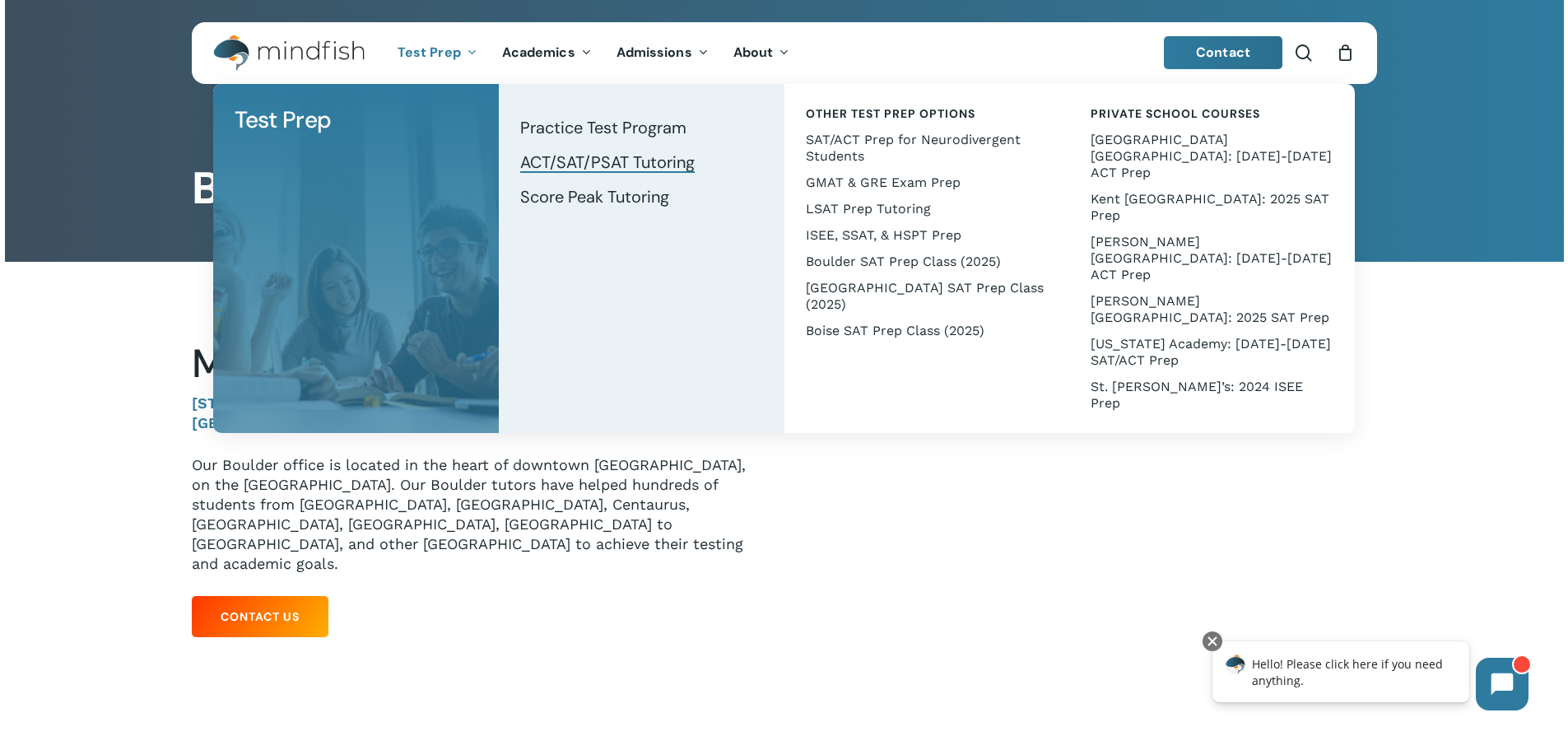
click at [572, 162] on span "ACT/SAT/PSAT Tutoring" at bounding box center [607, 162] width 174 height 22
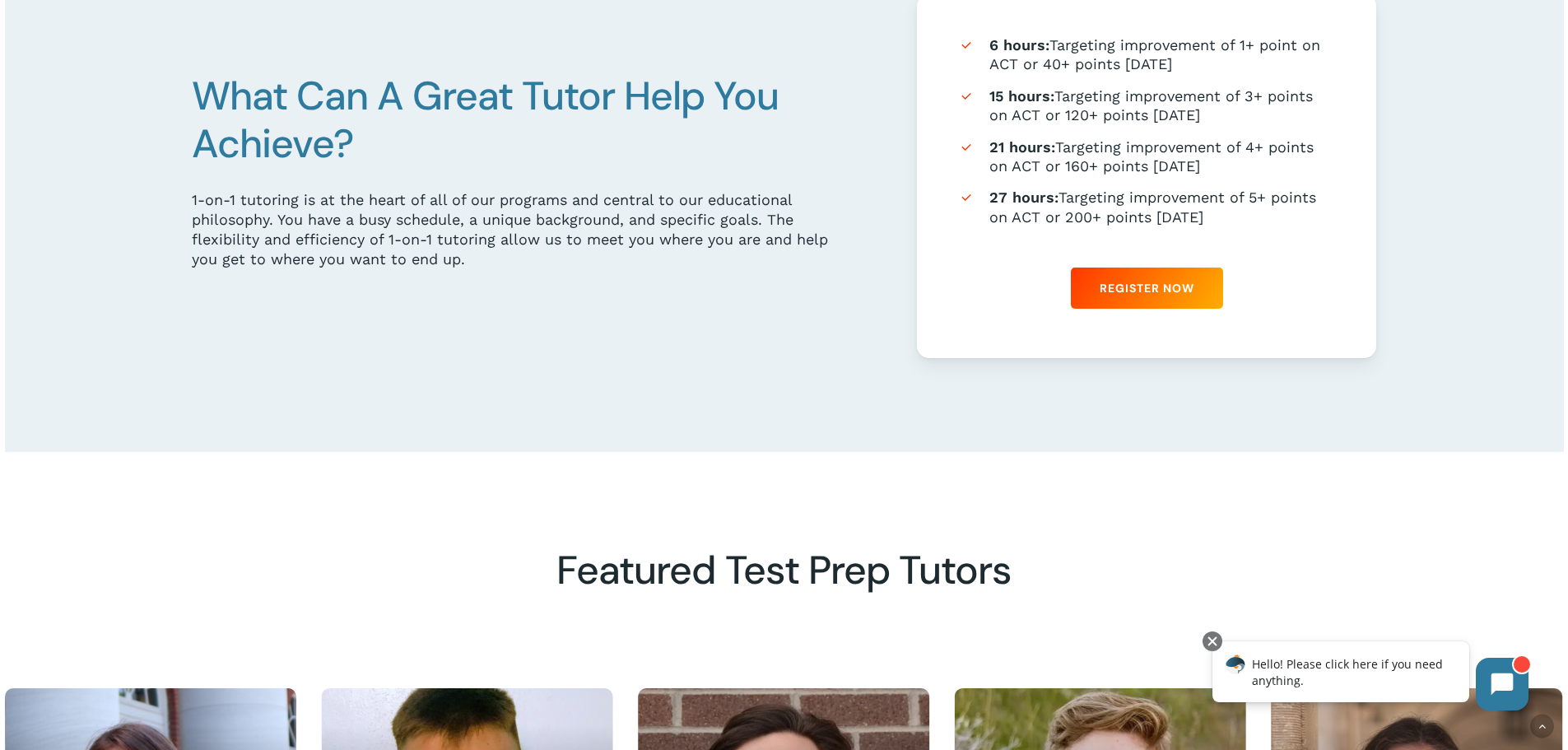
scroll to position [1152, 0]
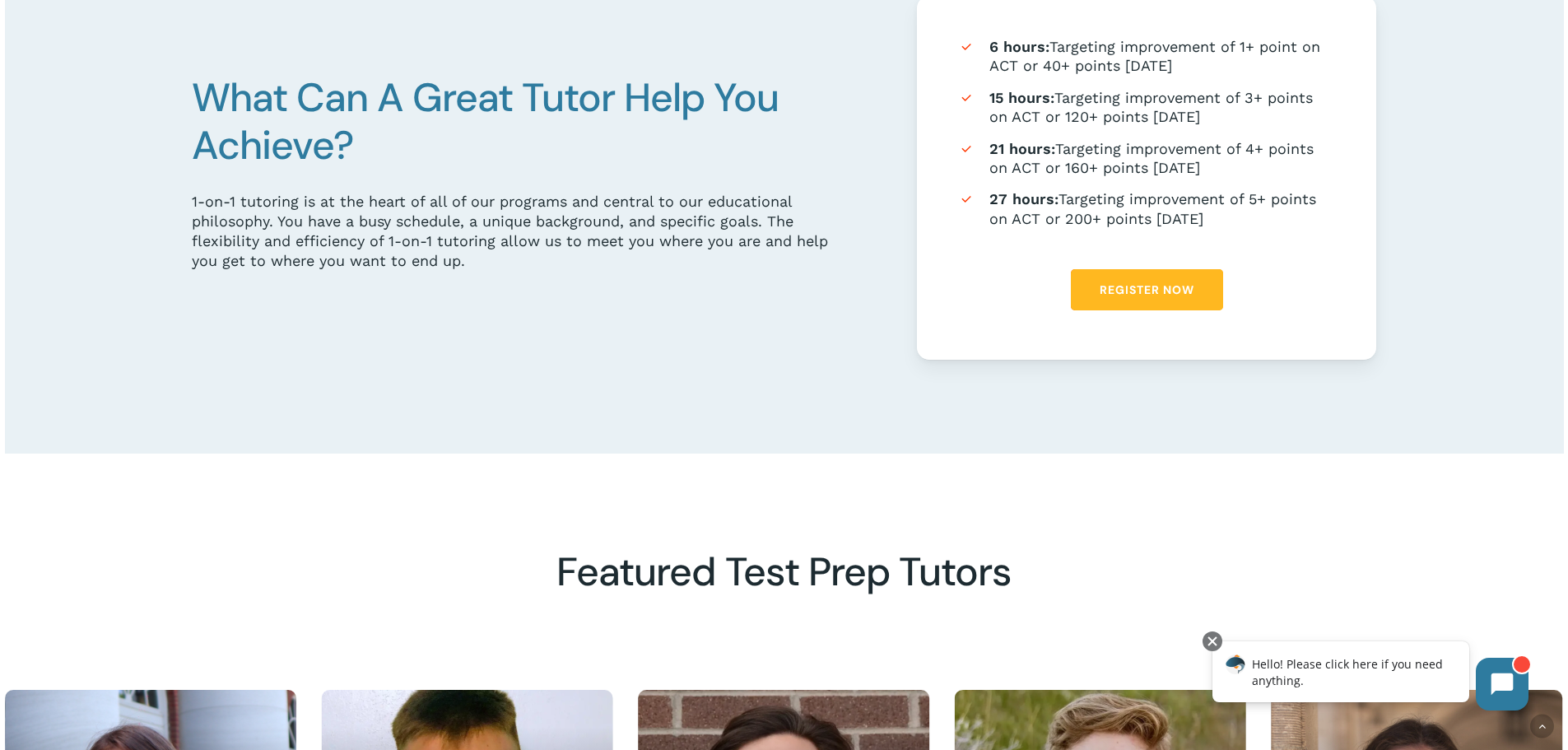
click at [1161, 292] on span "Register Now" at bounding box center [1147, 290] width 95 height 17
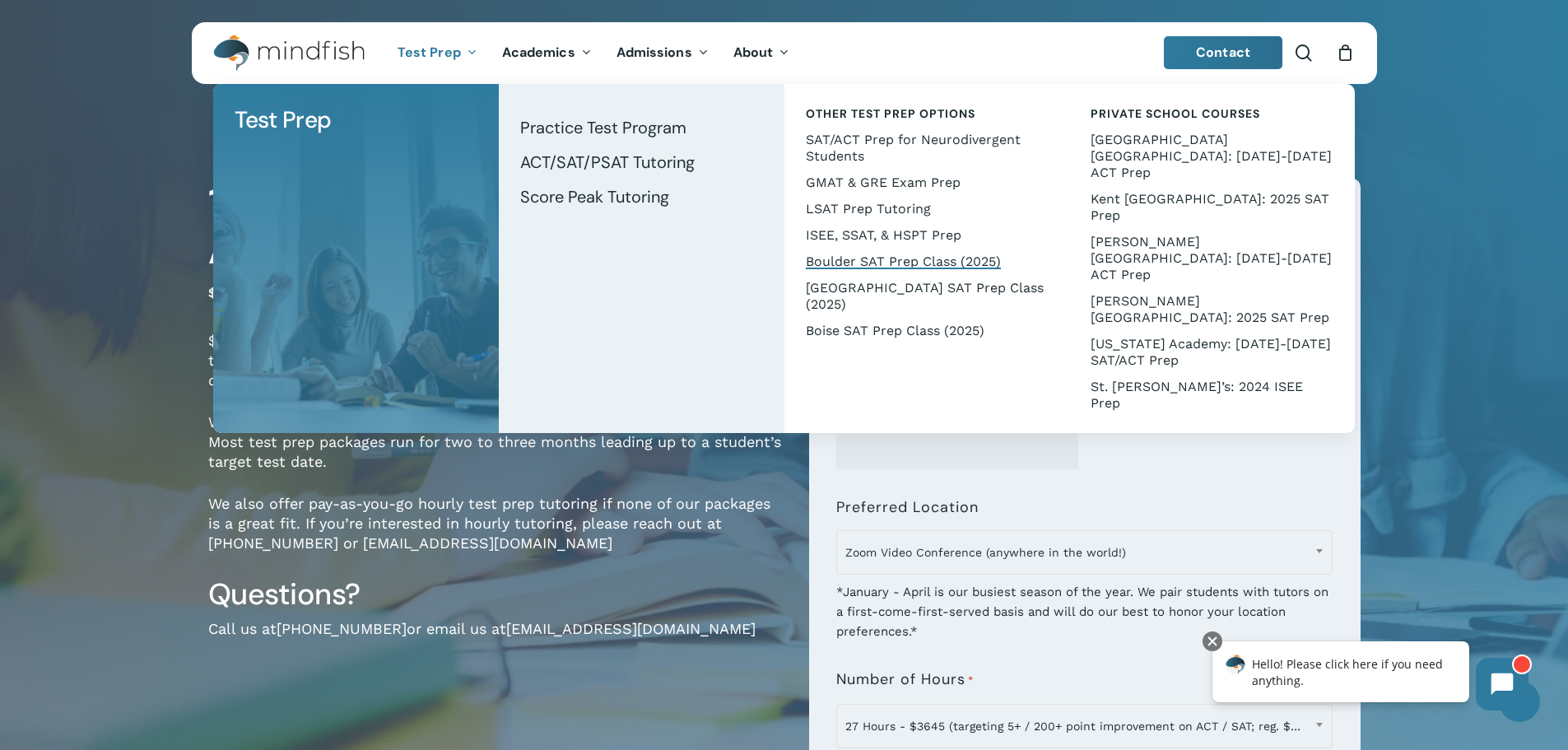
click at [914, 266] on span "Boulder SAT Prep Class (2025)" at bounding box center [903, 261] width 195 height 16
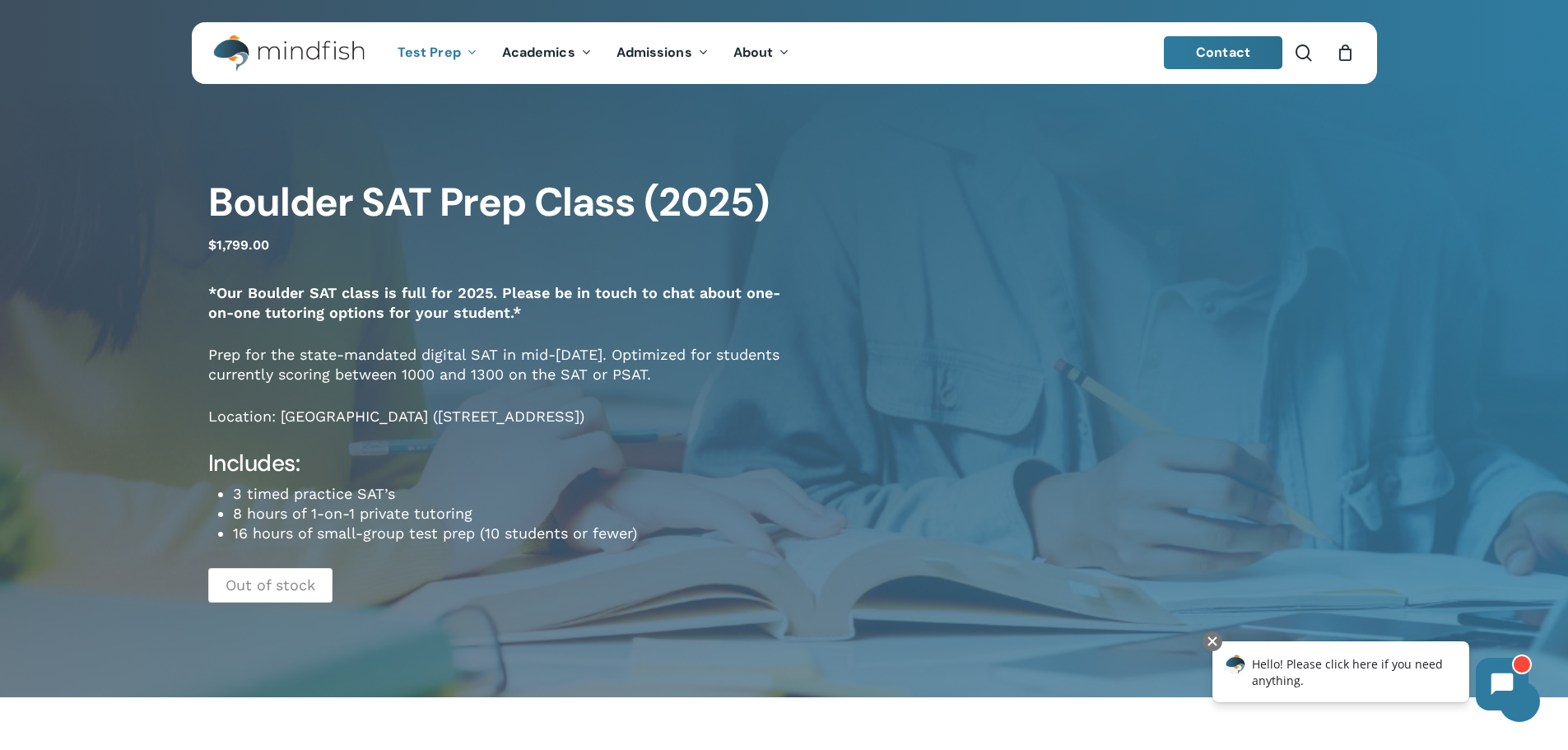
click at [229, 246] on bdi "$ 1,799.00" at bounding box center [238, 245] width 61 height 16
click at [230, 246] on bdi "$ 1,799.00" at bounding box center [238, 245] width 61 height 16
click at [347, 259] on p "$ 1,799.00" at bounding box center [497, 254] width 577 height 42
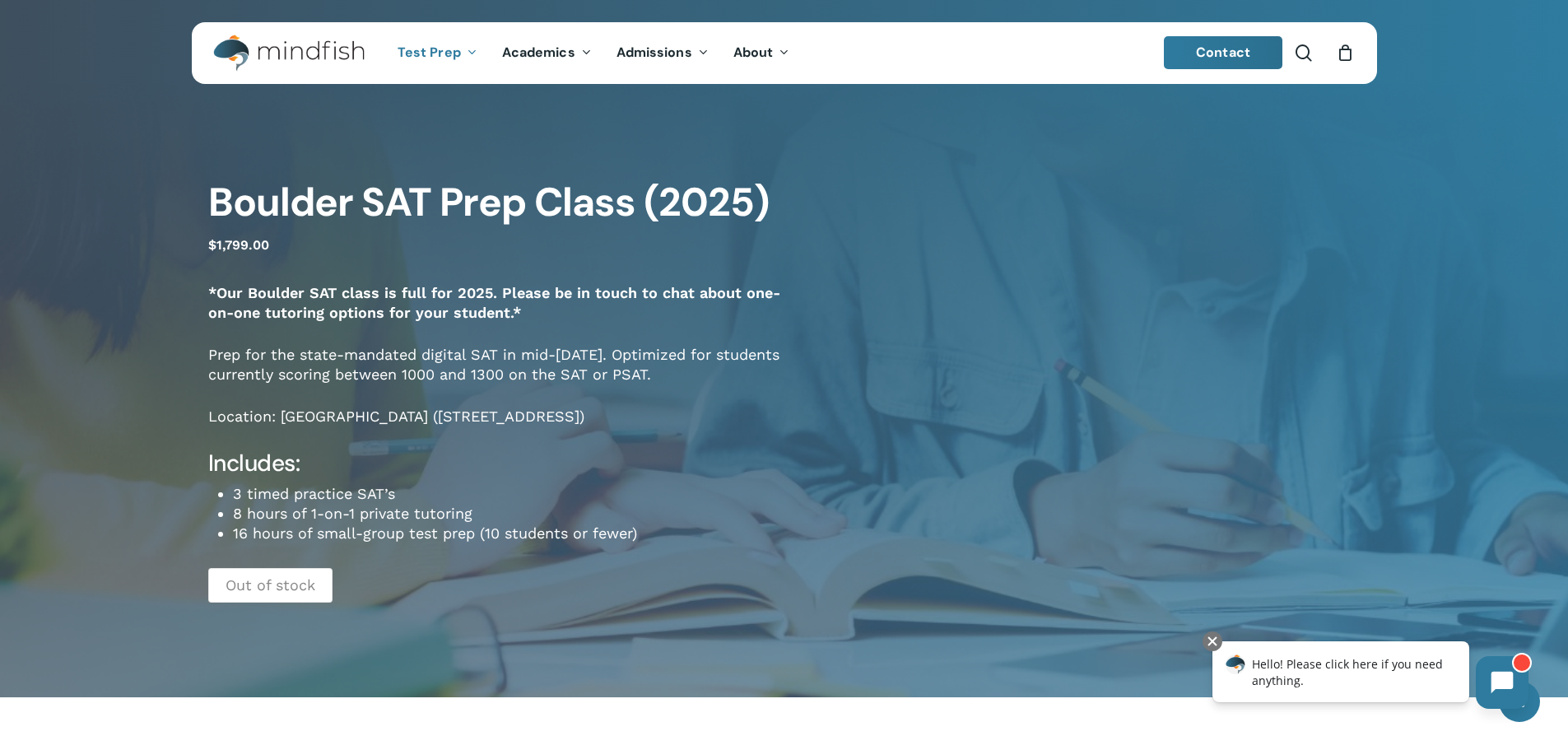
click at [1505, 679] on icon at bounding box center [1502, 682] width 22 height 22
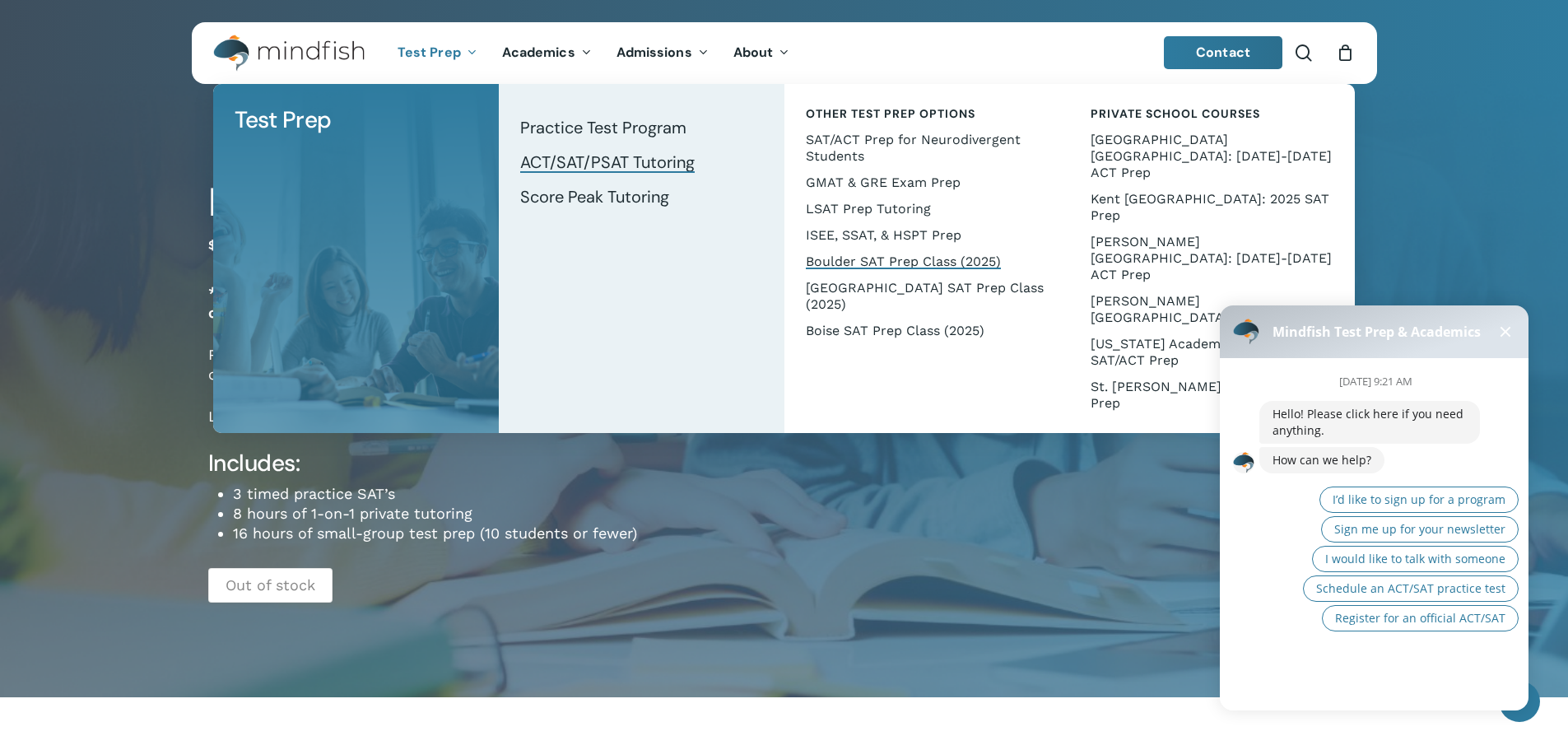
click at [577, 170] on span "ACT/SAT/PSAT Tutoring" at bounding box center [607, 162] width 174 height 22
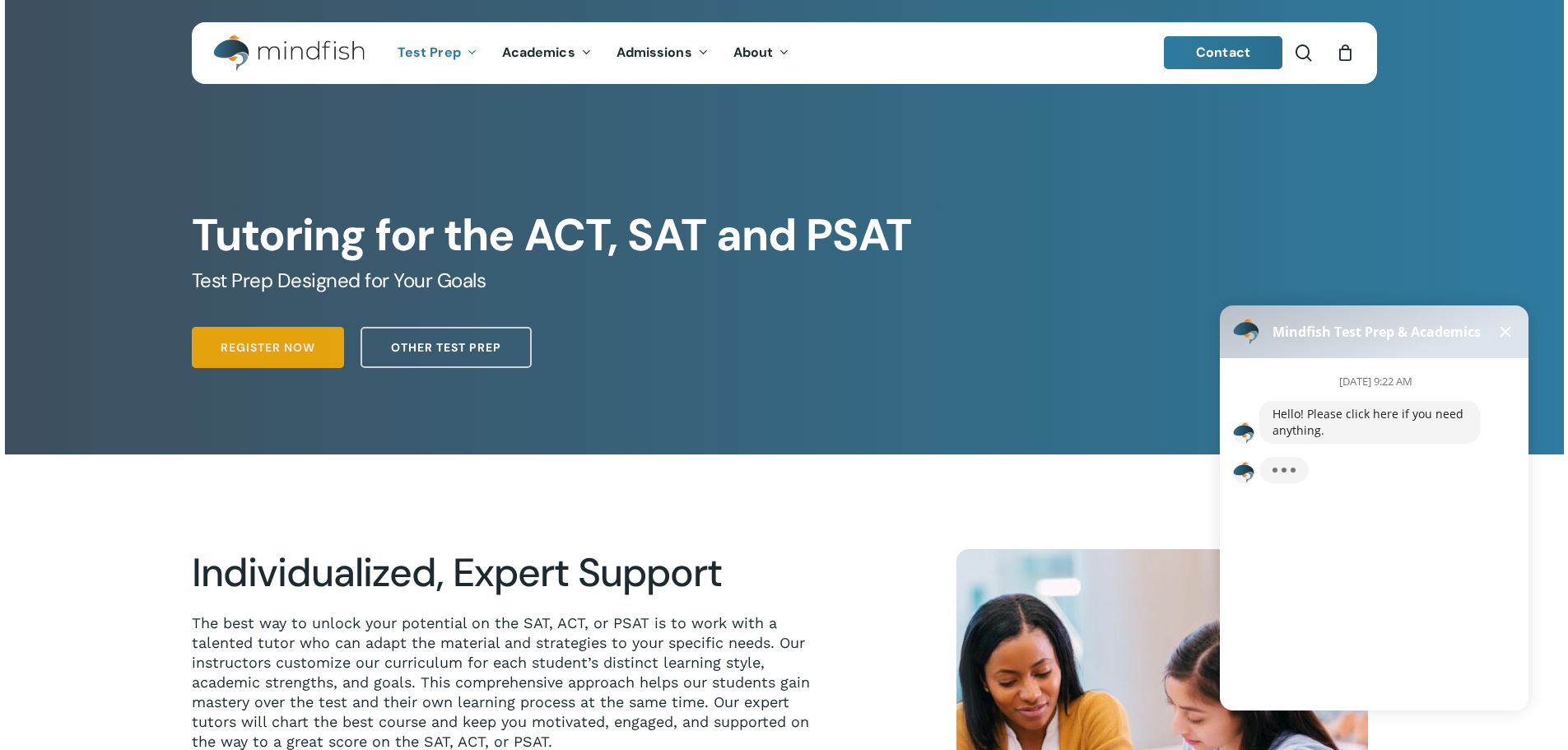
click at [258, 350] on span "Register Now" at bounding box center [268, 348] width 95 height 17
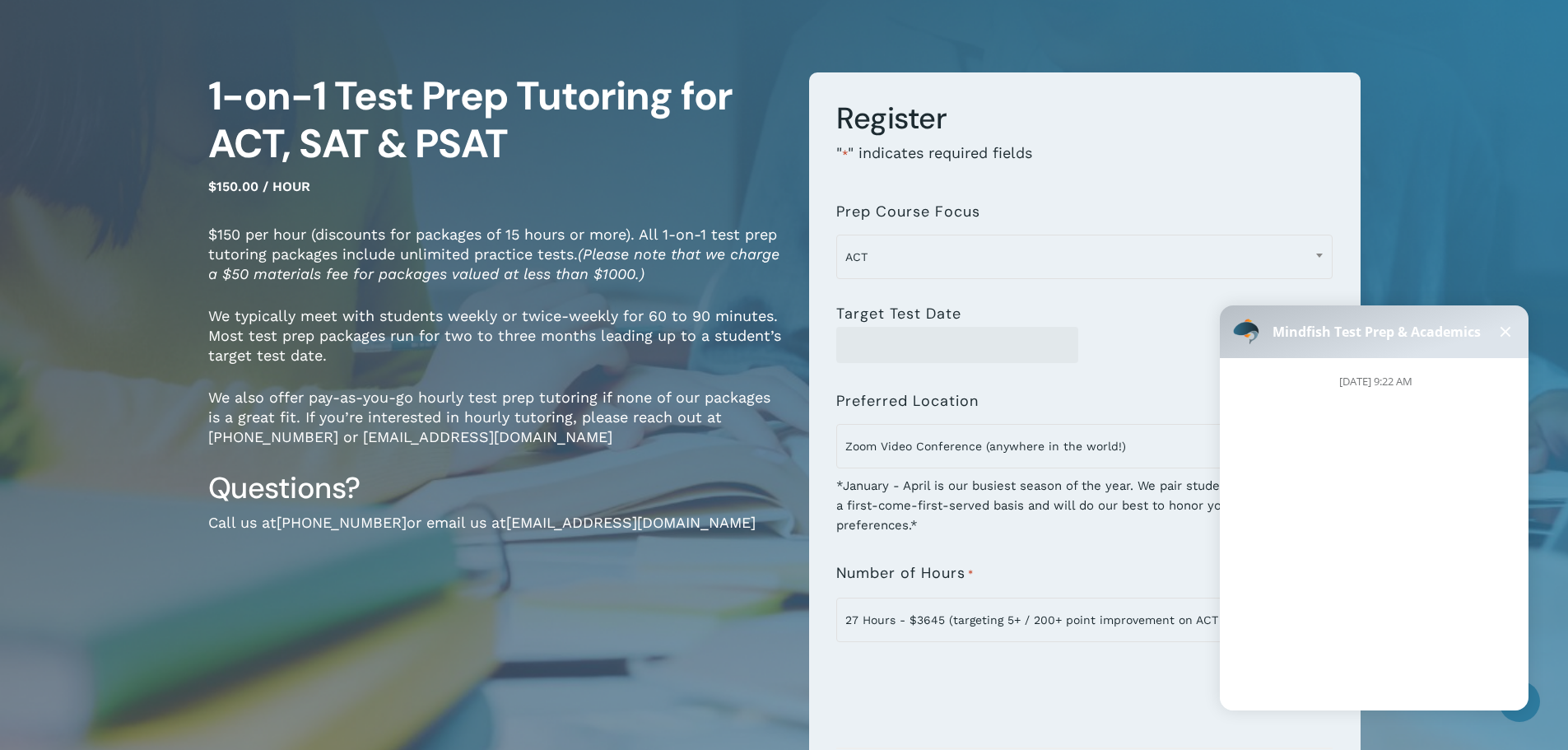
scroll to position [247, 0]
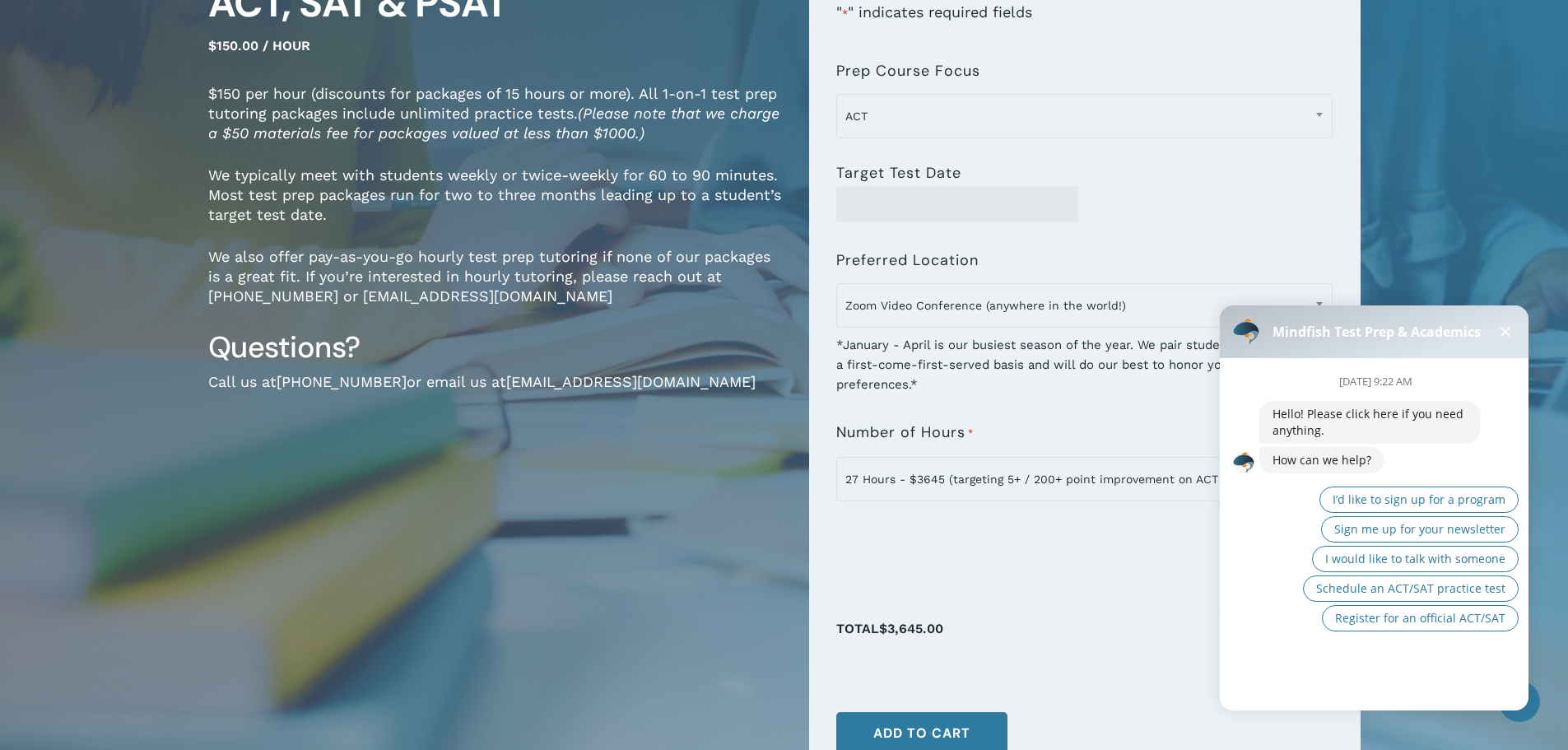
click at [1506, 335] on button at bounding box center [1506, 332] width 20 height 20
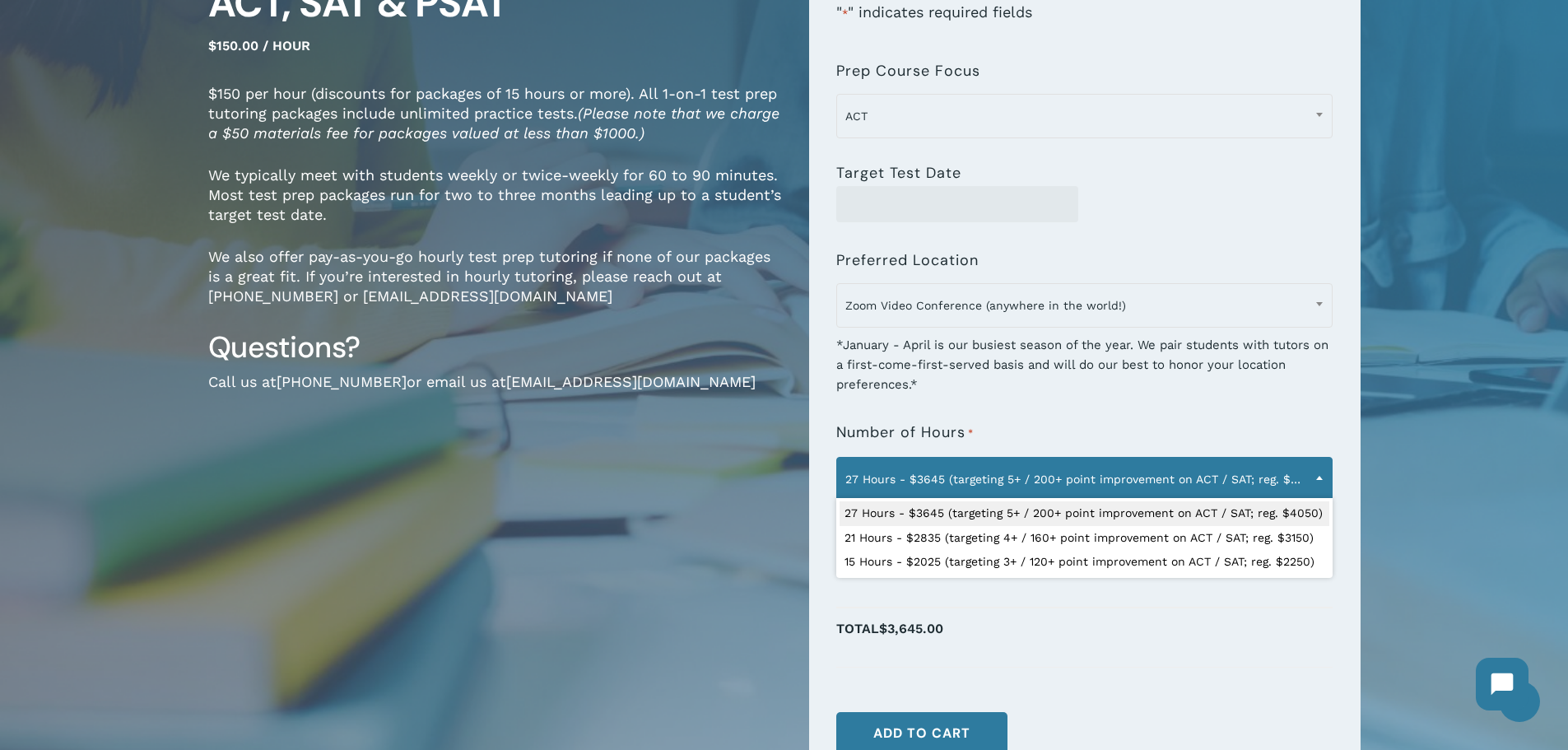
click at [907, 492] on span "27 Hours - $3645 (targeting 5+ / 200+ point improvement on ACT / SAT; reg. $405…" at bounding box center [1085, 478] width 495 height 34
click at [1506, 674] on icon at bounding box center [1502, 682] width 22 height 22
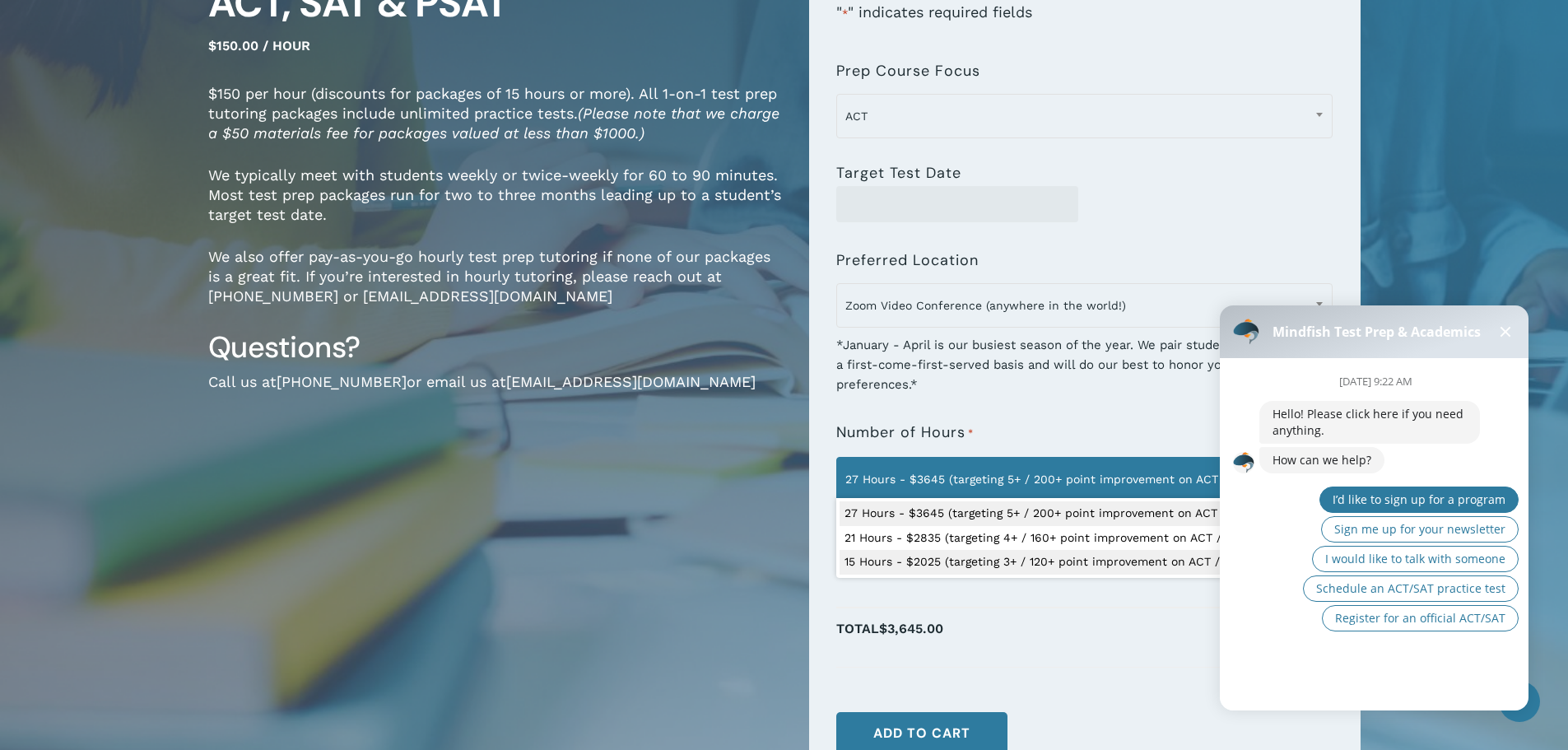
click at [1400, 502] on span "I’d like to sign up for a program" at bounding box center [1419, 499] width 172 height 16
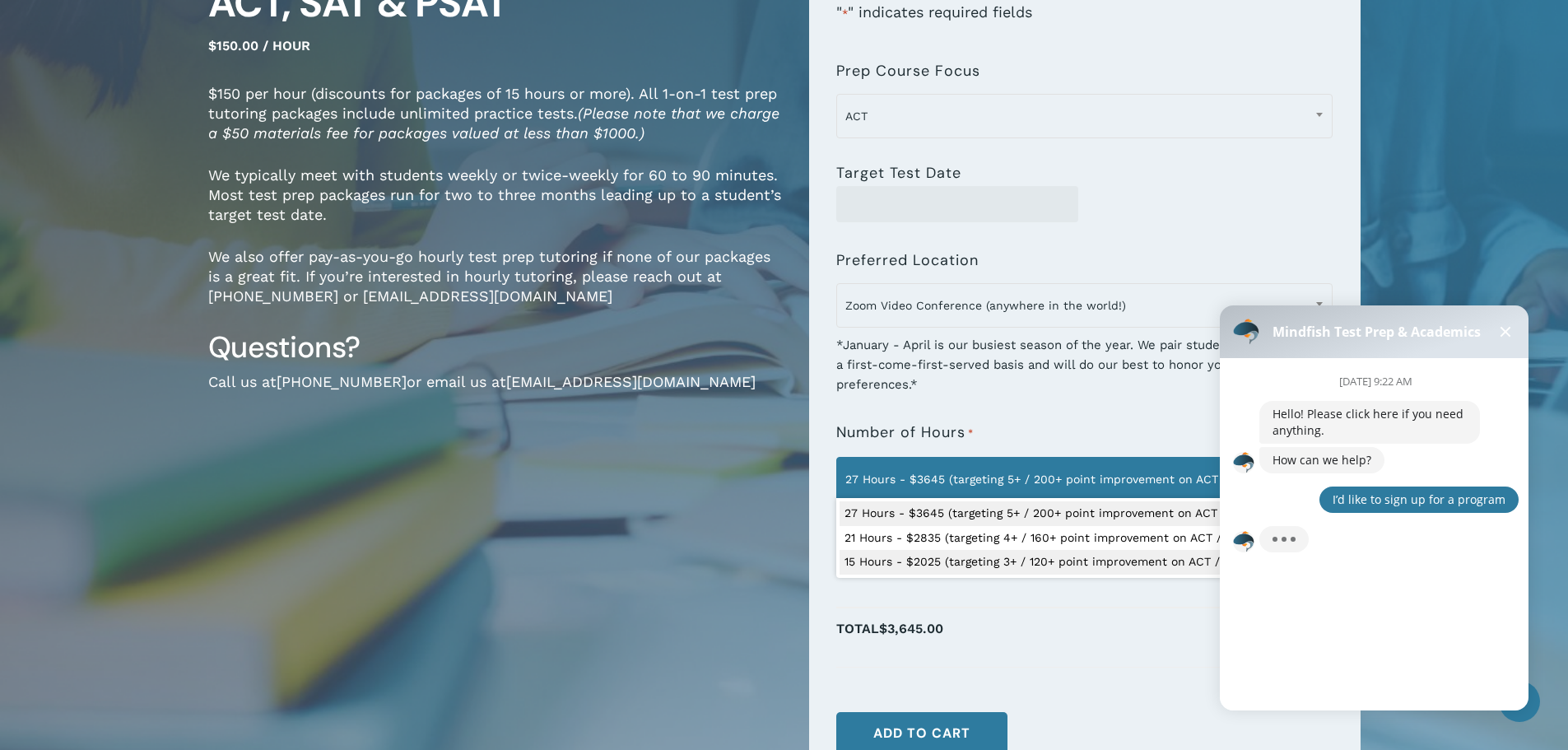
scroll to position [16, 0]
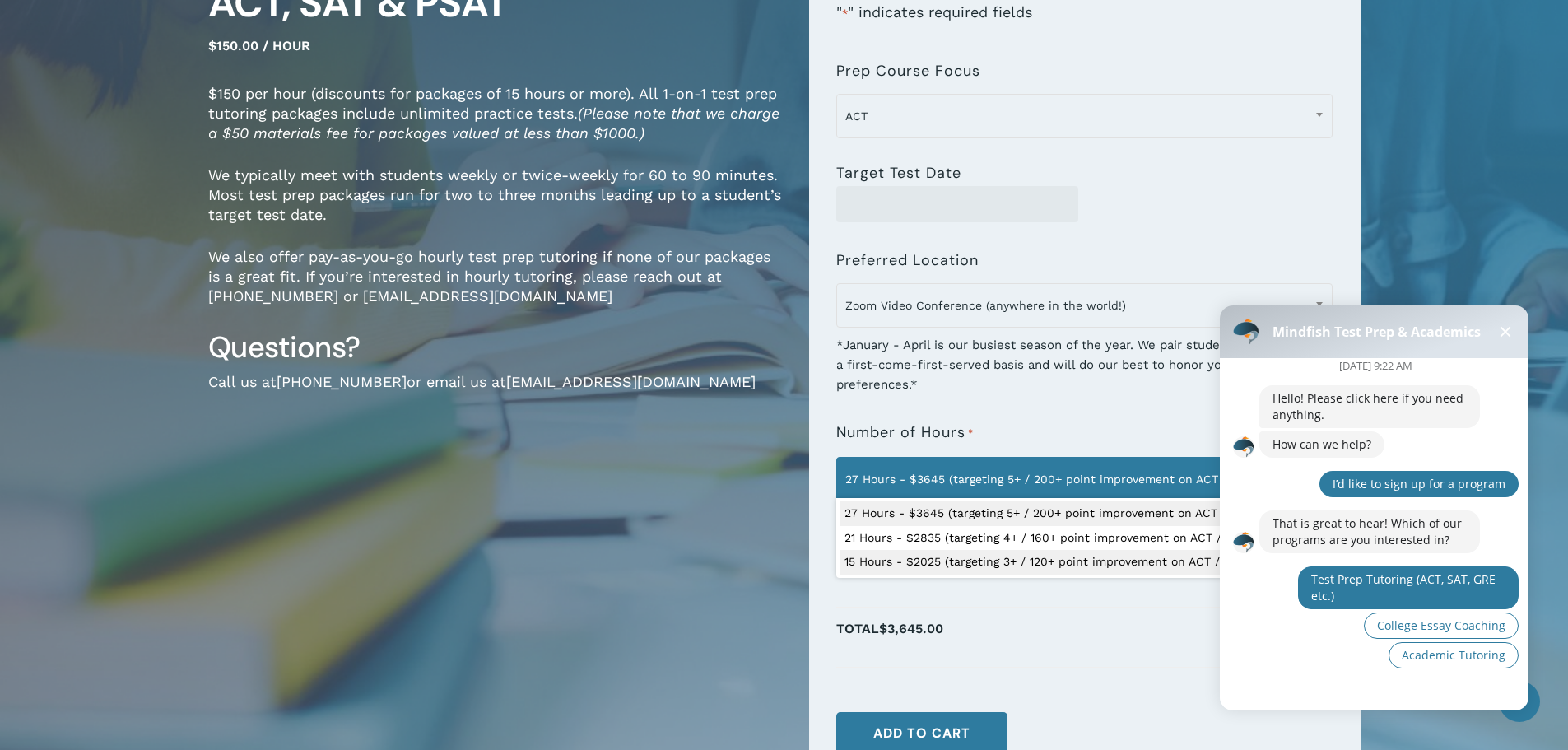
click at [1382, 587] on button "Test Prep Tutoring (ACT, SAT, GRE etc.)" at bounding box center [1408, 588] width 221 height 42
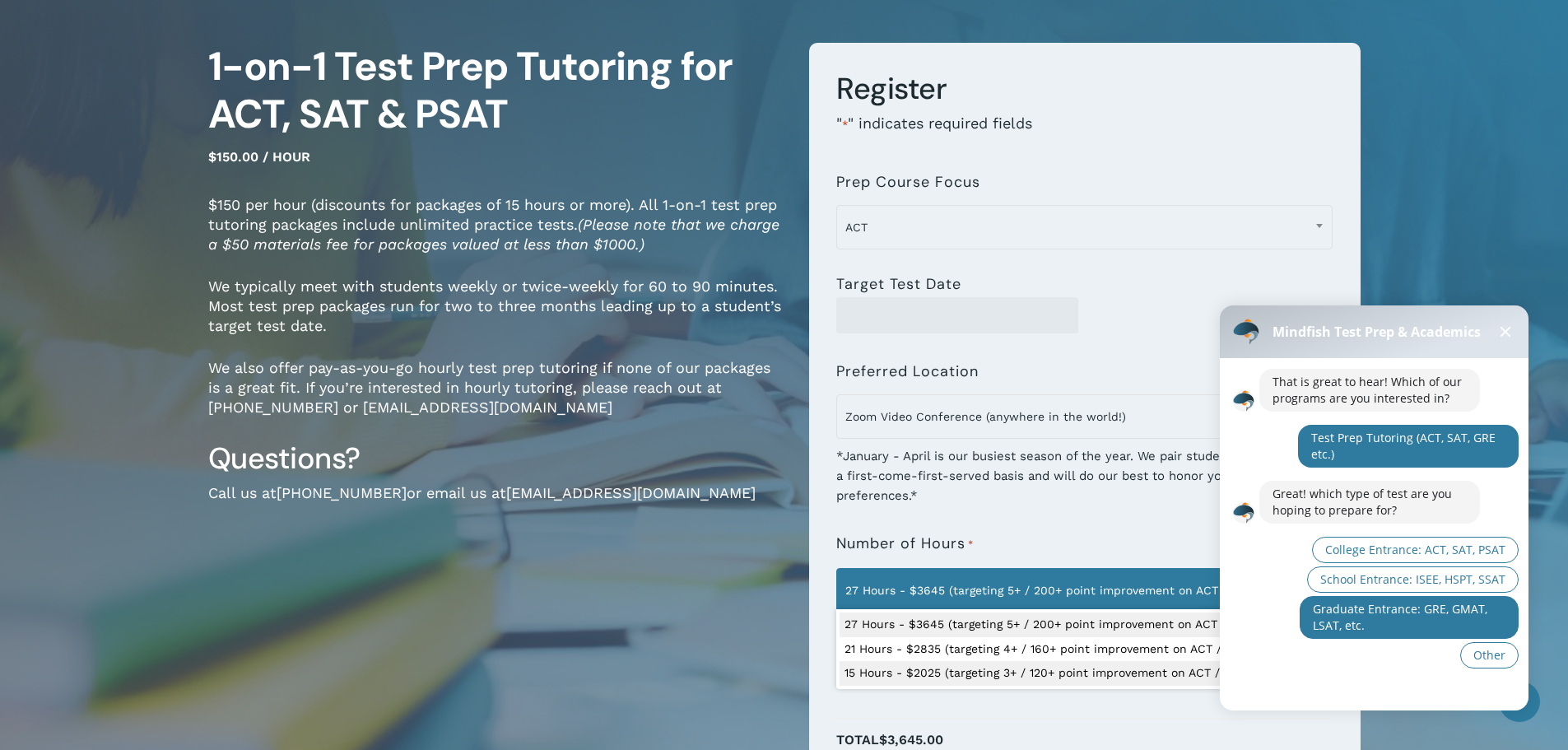
scroll to position [165, 0]
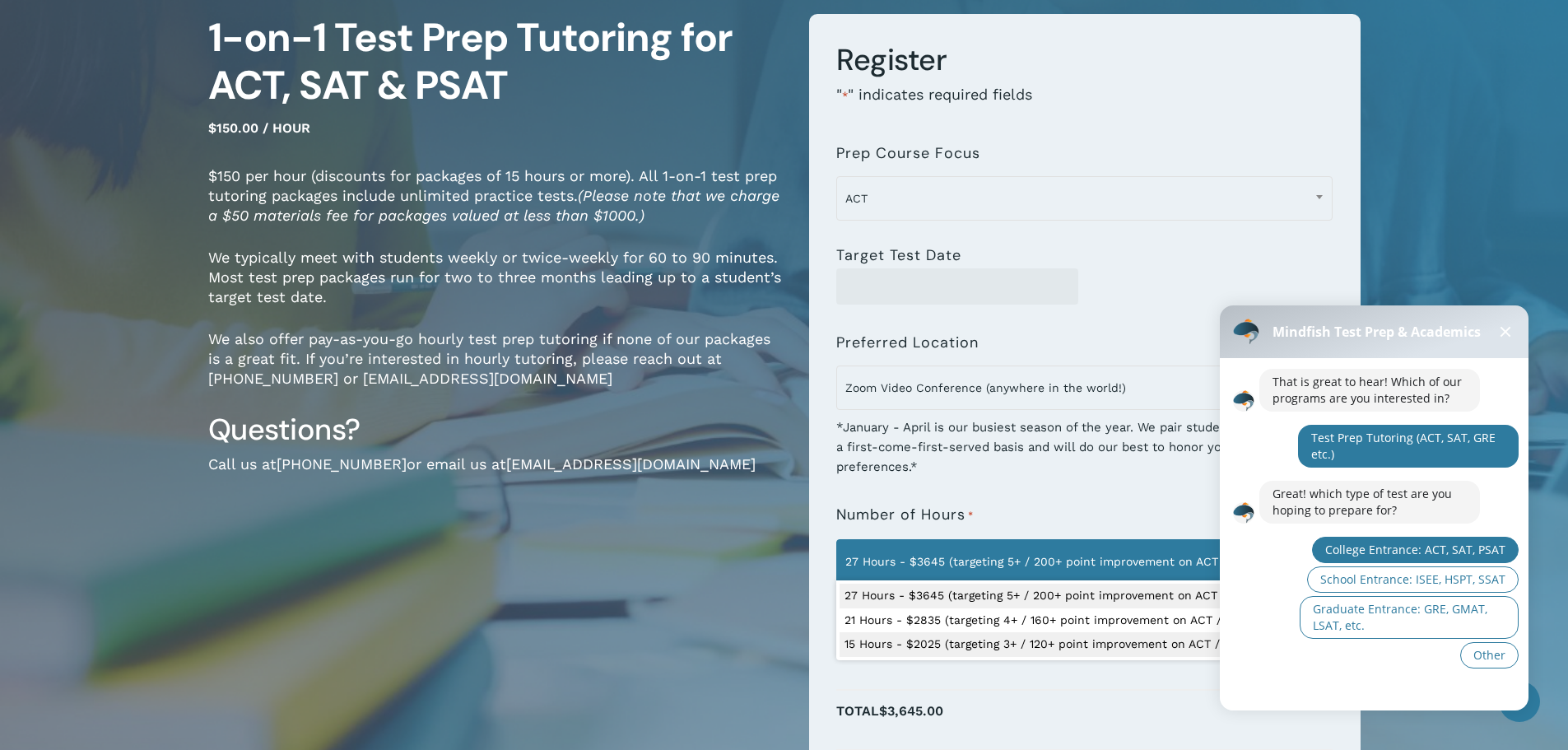
click at [1407, 555] on span "College Entrance: ACT, SAT, PSAT" at bounding box center [1416, 549] width 180 height 16
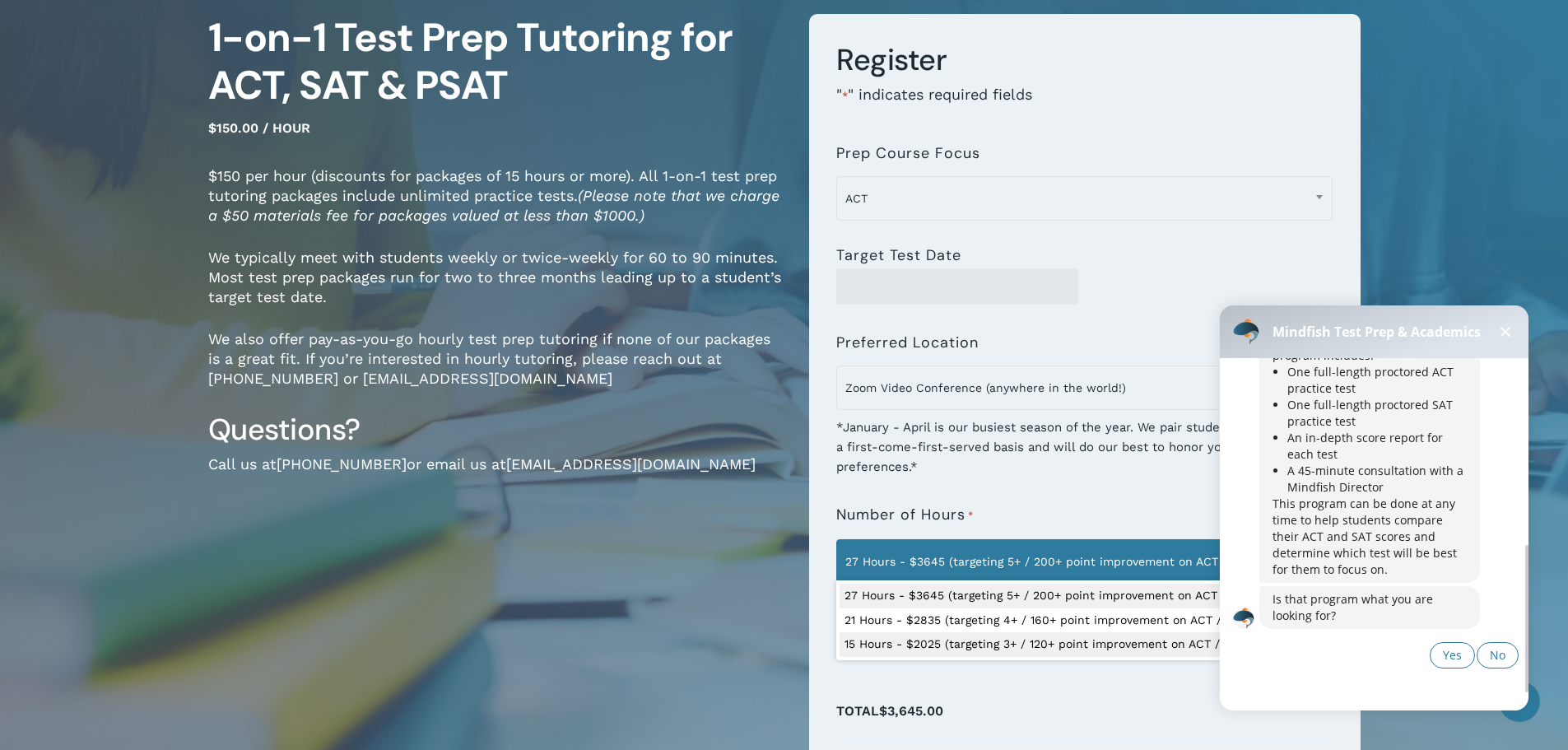
scroll to position [358, 0]
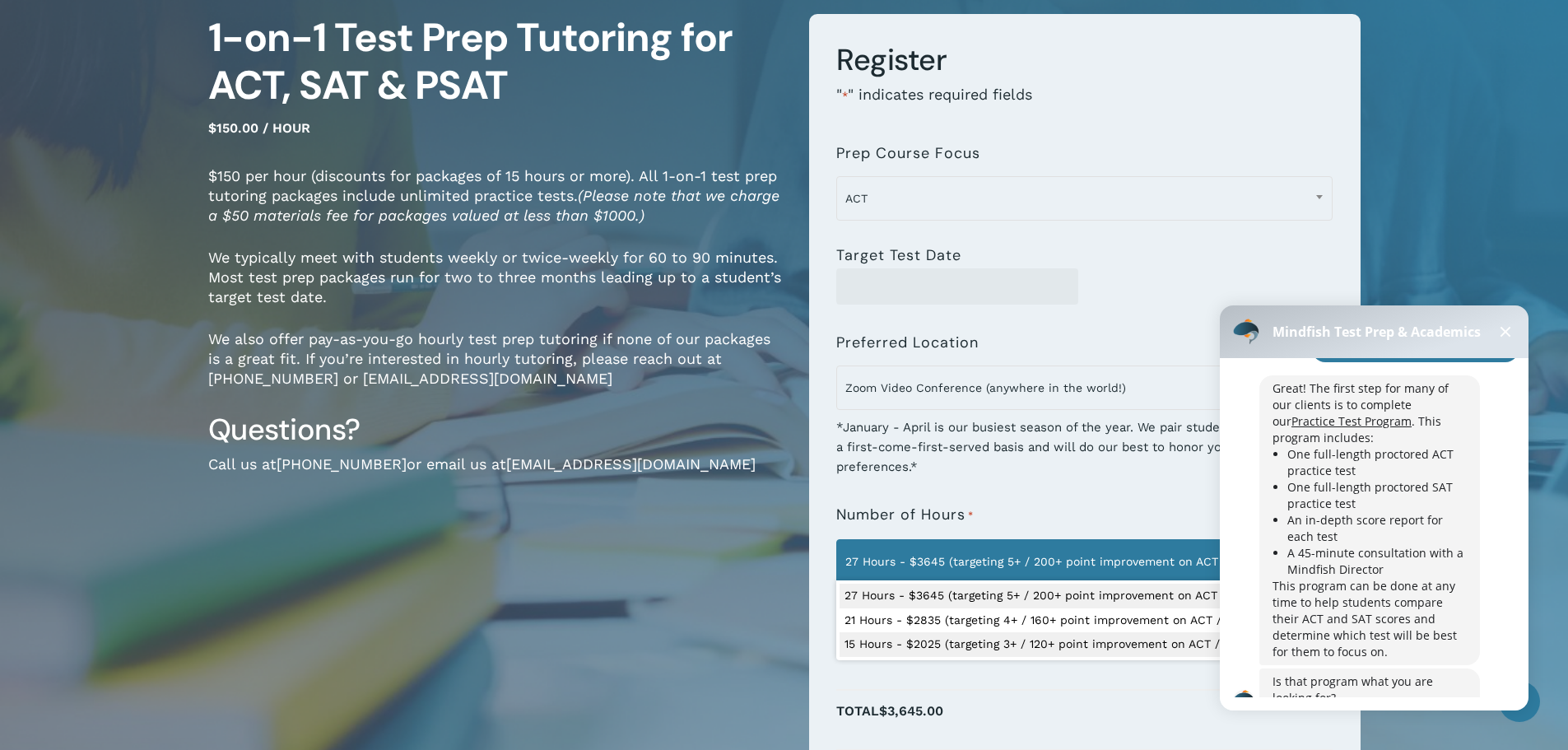
click at [1412, 413] on link "Practice Test Program" at bounding box center [1351, 421] width 120 height 16
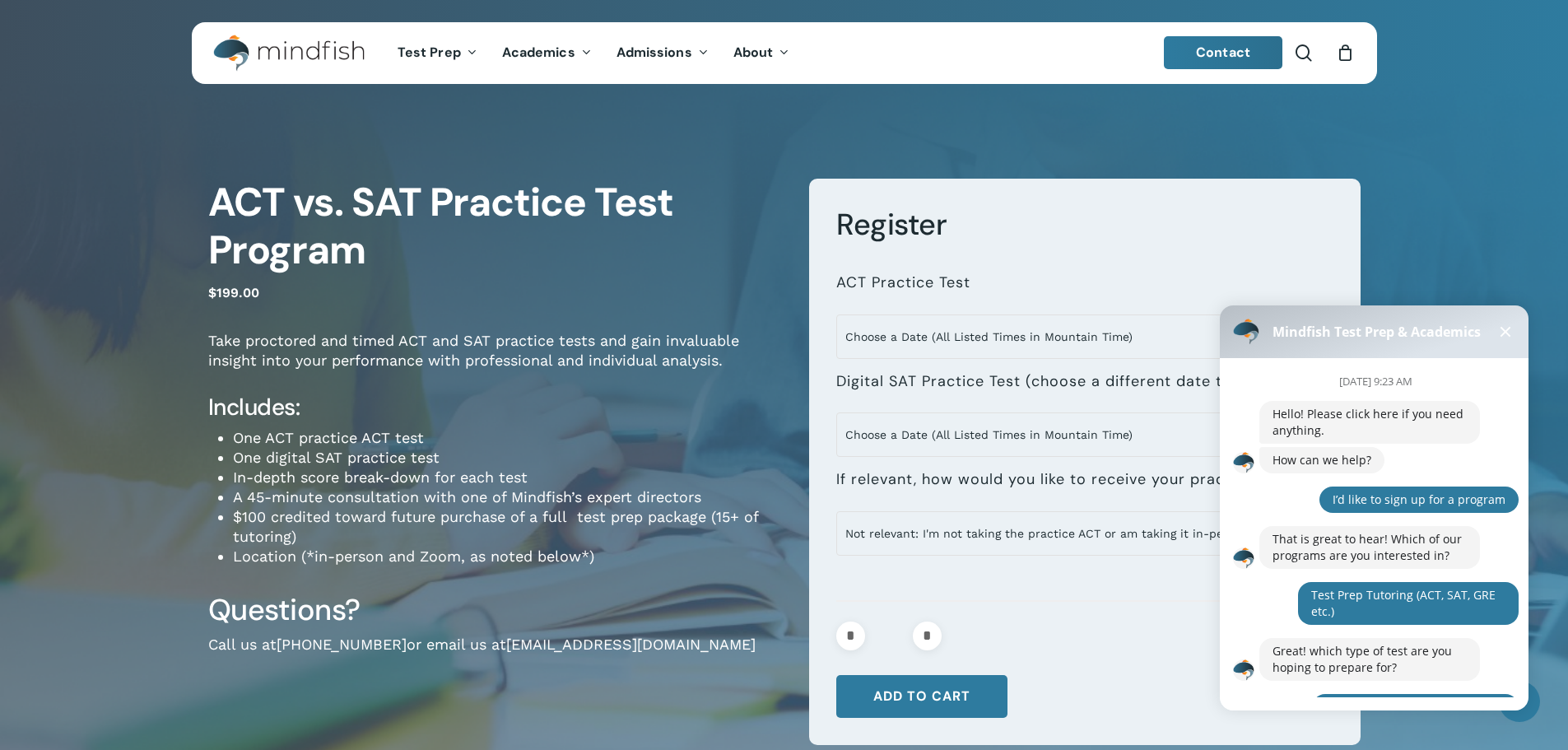
scroll to position [441, 0]
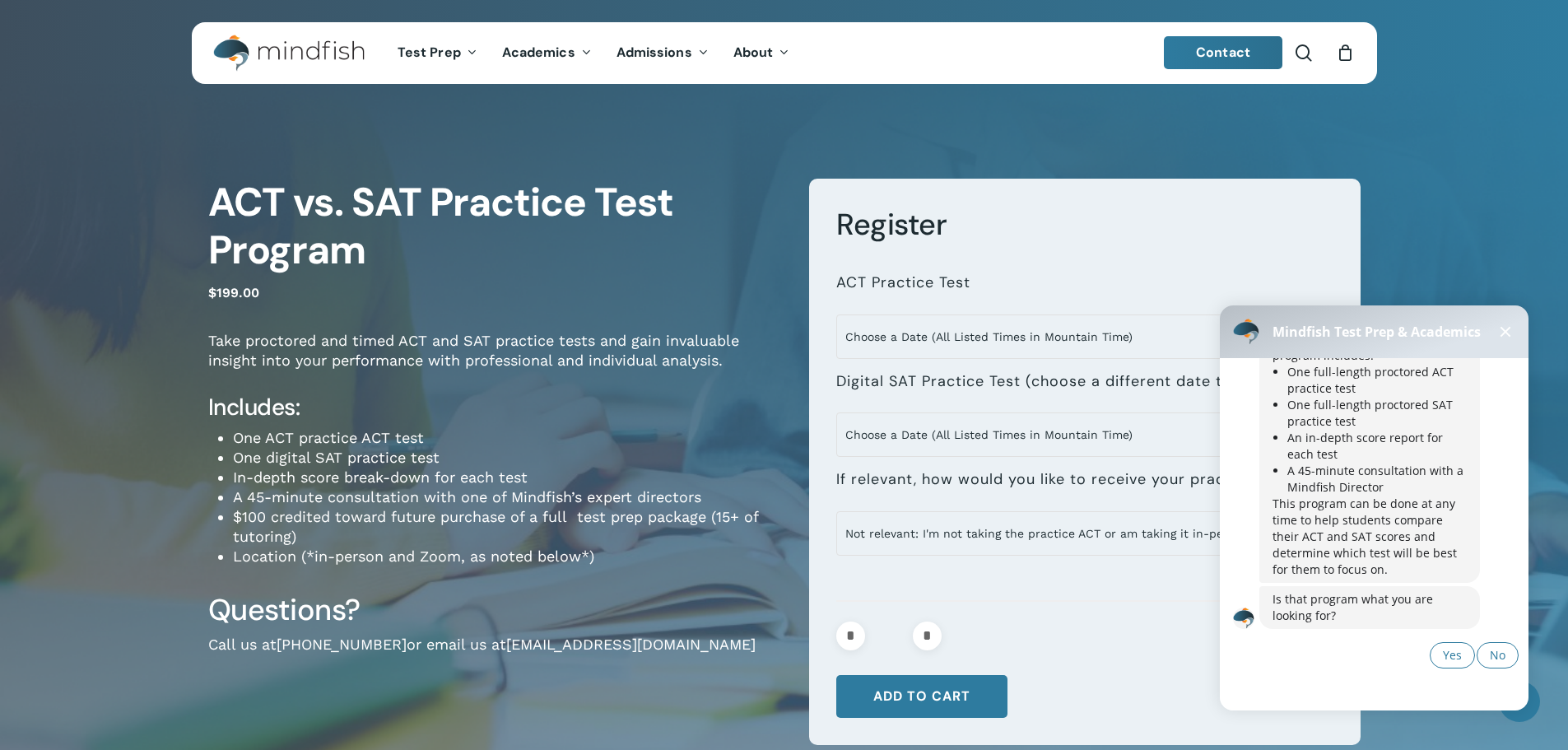
click at [1503, 337] on button at bounding box center [1506, 332] width 20 height 20
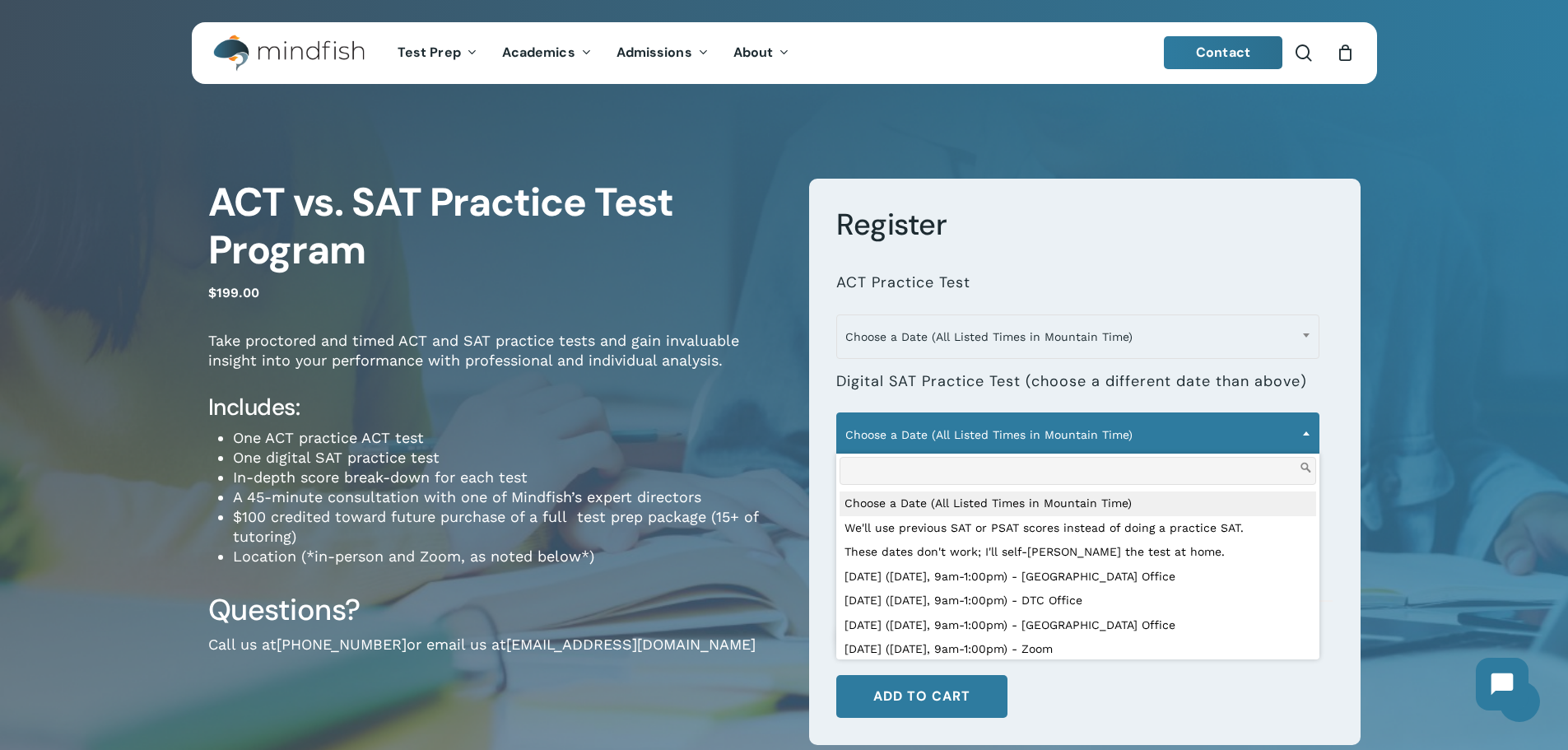
click at [1136, 434] on span "Choose a Date (All Listed Times in Mountain Time)" at bounding box center [1078, 434] width 482 height 34
click at [1136, 432] on span "Choose a Date (All Listed Times in Mountain Time)" at bounding box center [1078, 434] width 482 height 34
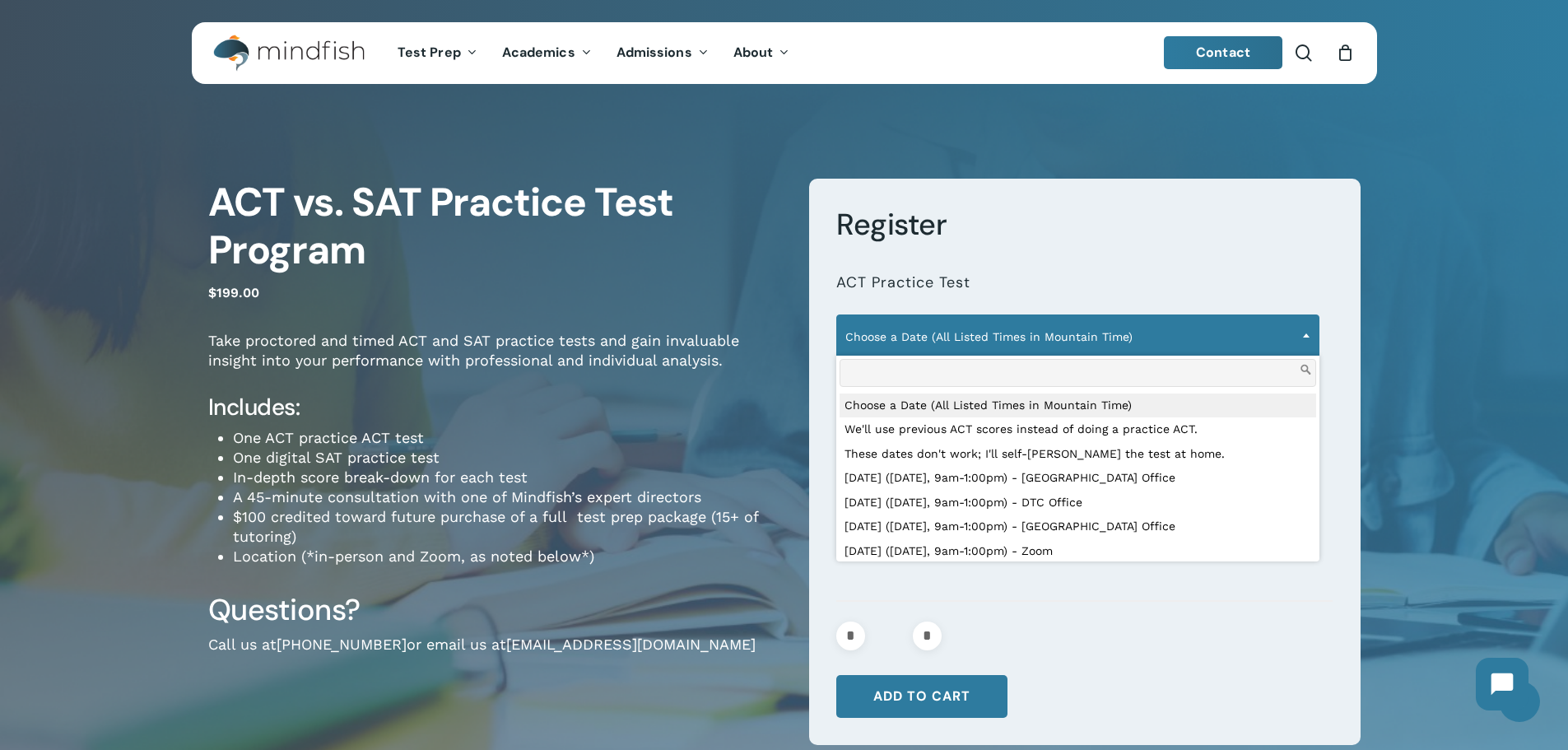
click at [1106, 342] on span "Choose a Date (All Listed Times in Mountain Time)" at bounding box center [1078, 336] width 482 height 34
click at [1111, 331] on span "Choose a Date (All Listed Times in Mountain Time)" at bounding box center [1078, 336] width 482 height 34
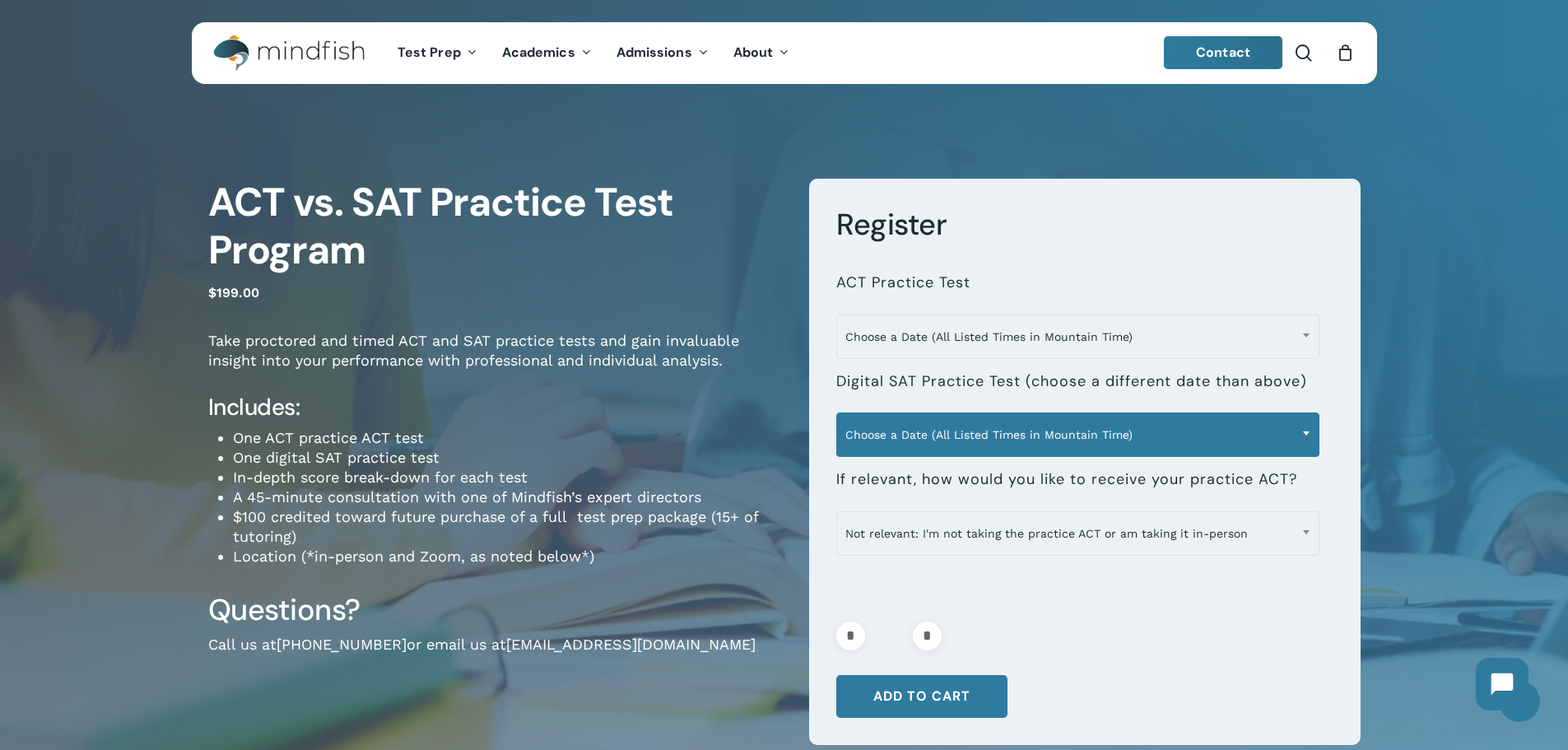
click at [1106, 432] on span "Choose a Date (All Listed Times in Mountain Time)" at bounding box center [1078, 434] width 482 height 34
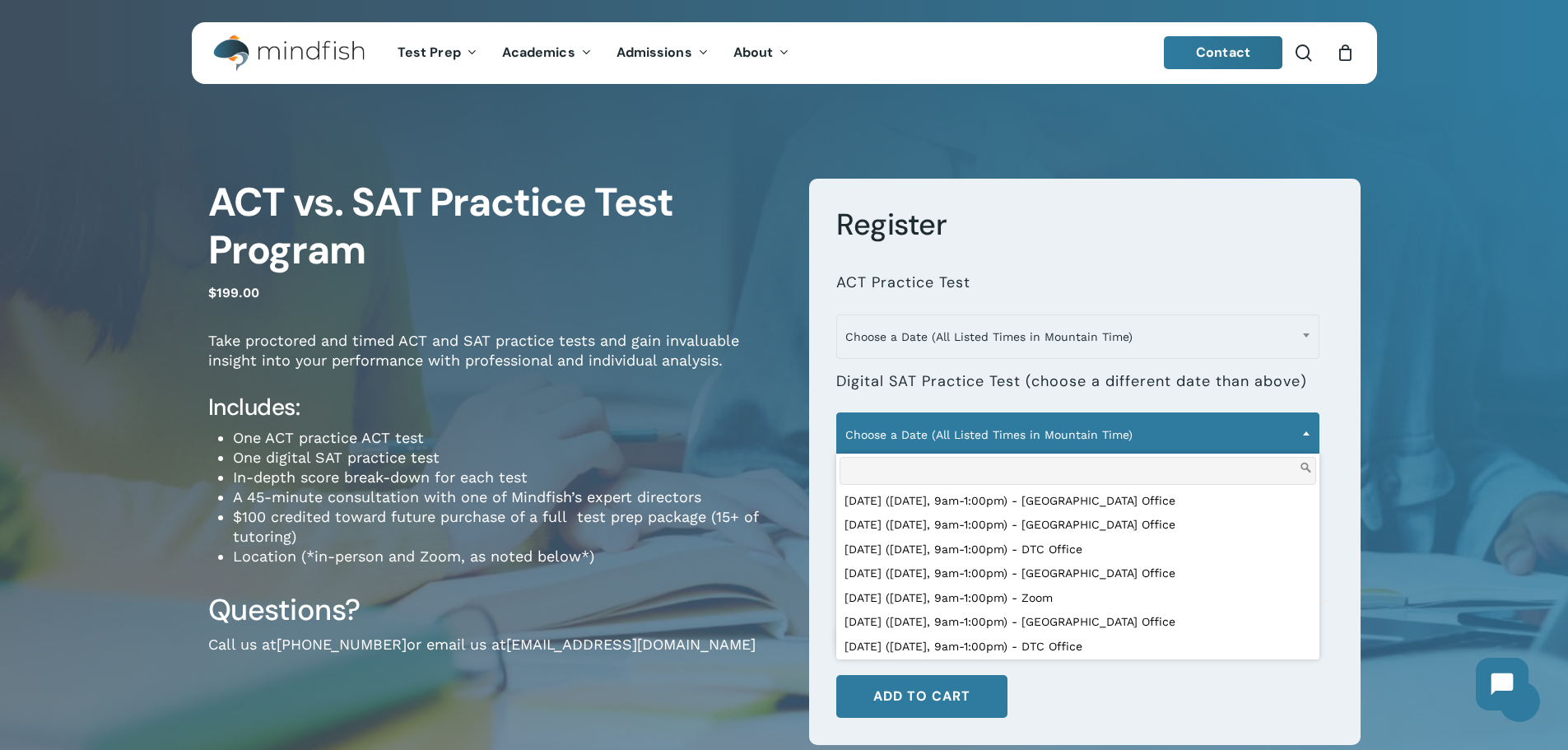
scroll to position [0, 0]
click at [629, 412] on h4 "Includes:" at bounding box center [497, 408] width 577 height 30
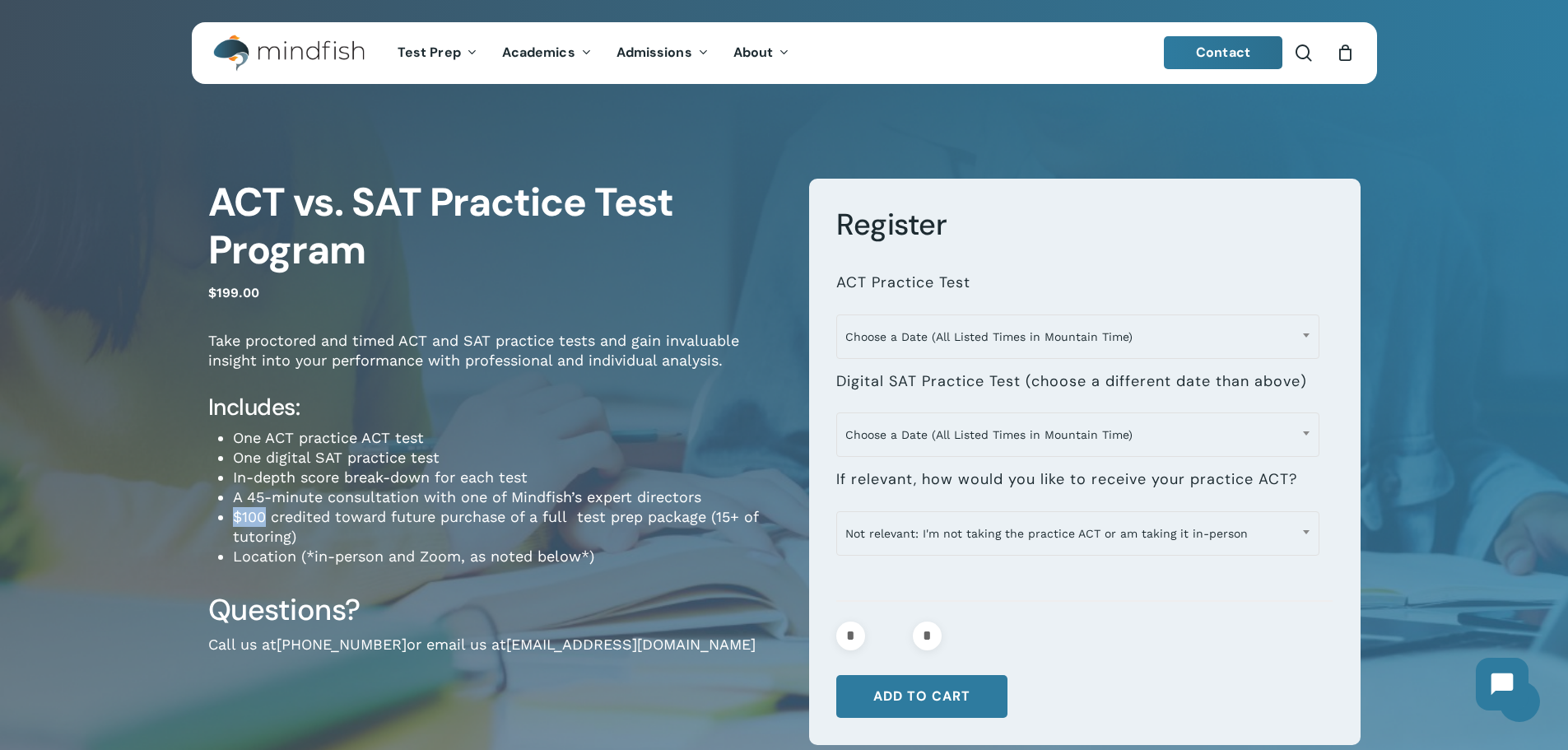
drag, startPoint x: 230, startPoint y: 516, endPoint x: 267, endPoint y: 517, distance: 37.0
click at [267, 517] on div "Take proctored and timed ACT and SAT practice tests and gain invaluable insight…" at bounding box center [497, 448] width 577 height 236
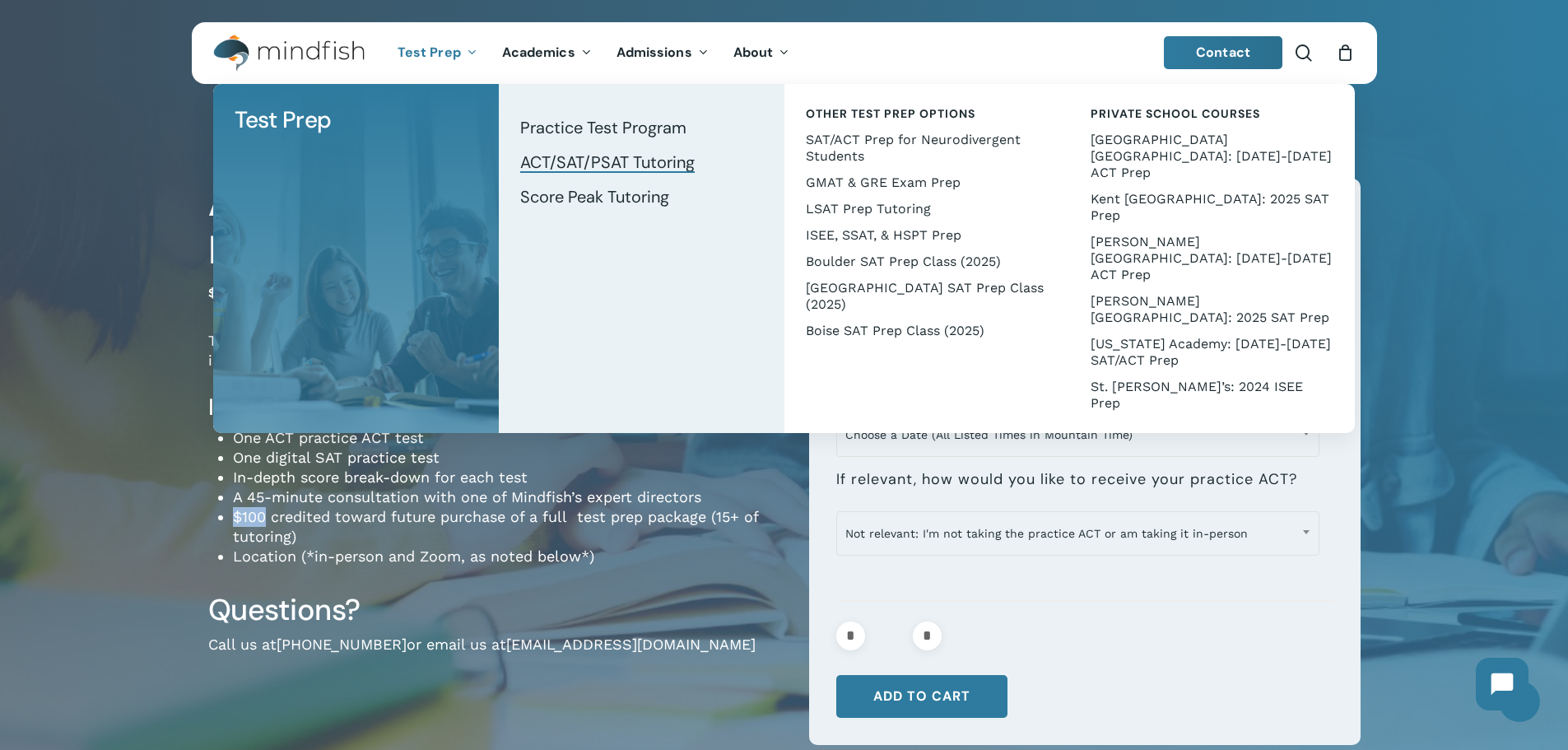
click at [609, 163] on span "ACT/SAT/PSAT Tutoring" at bounding box center [607, 162] width 174 height 22
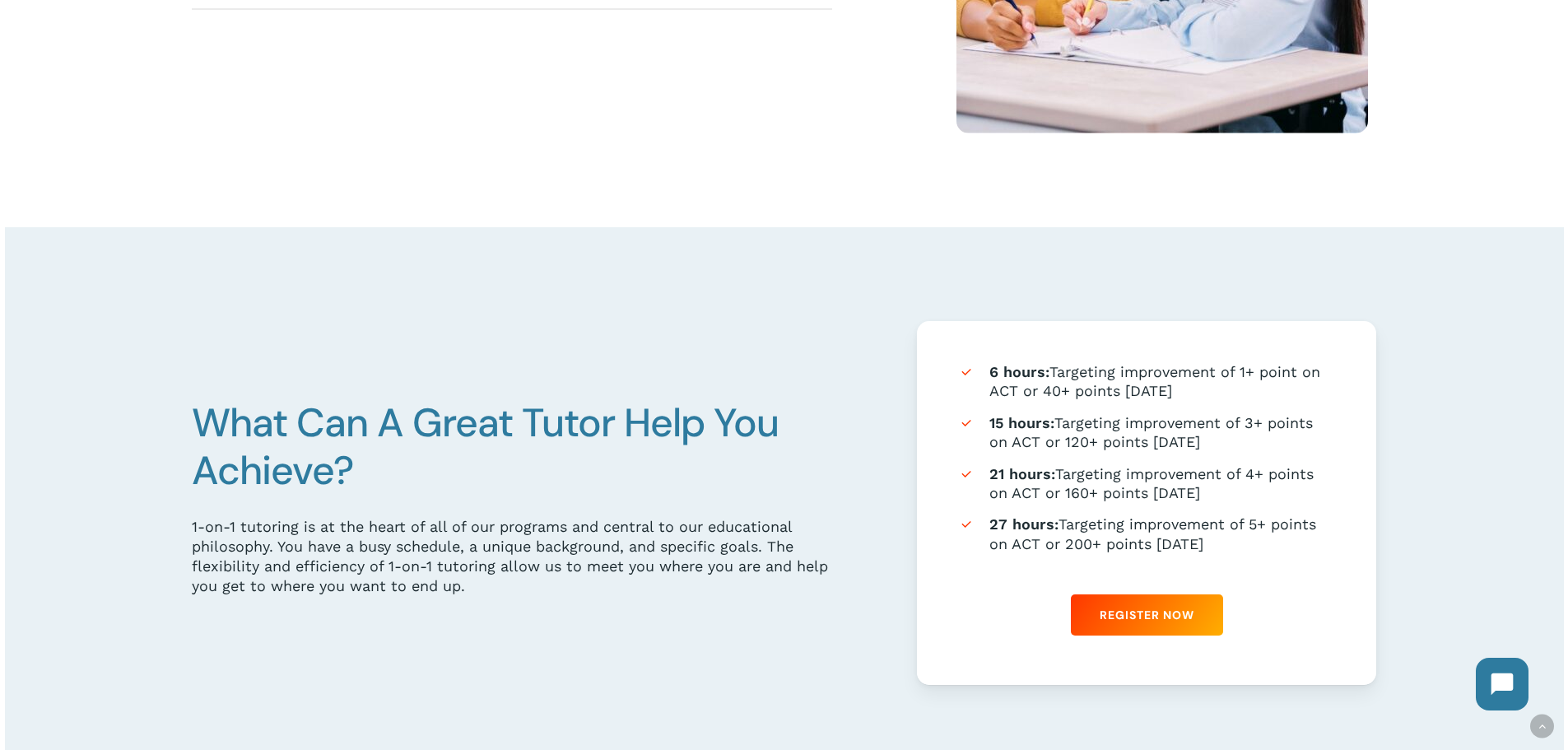
scroll to position [906, 0]
